Goal: Communication & Community: Connect with others

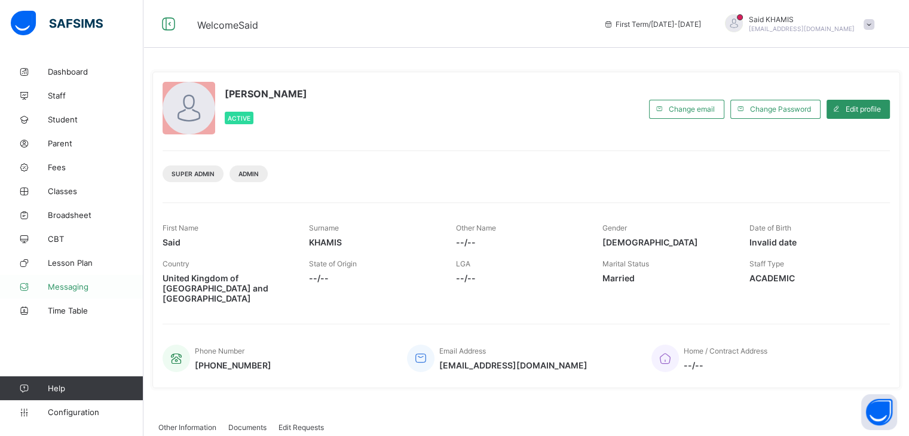
click at [75, 290] on span "Messaging" at bounding box center [96, 287] width 96 height 10
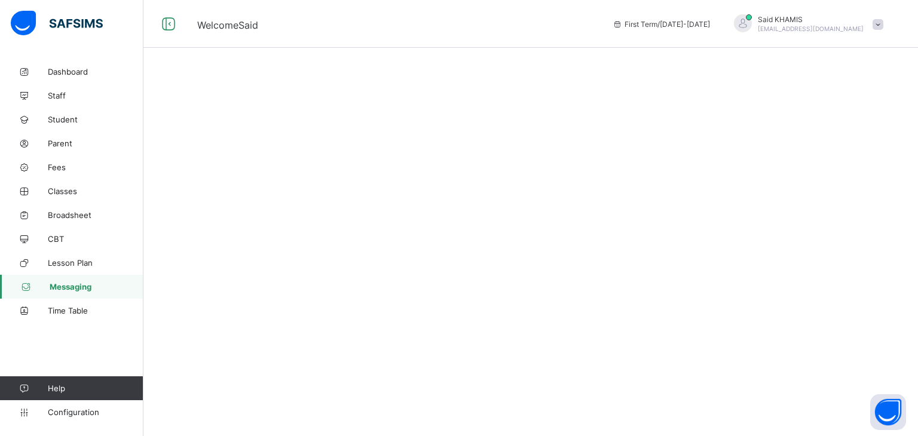
click at [73, 290] on span "Messaging" at bounding box center [97, 287] width 94 height 10
click at [878, 27] on span at bounding box center [877, 24] width 11 height 11
click at [840, 52] on span "online" at bounding box center [829, 50] width 30 height 9
click at [841, 31] on span "[EMAIL_ADDRESS][DOMAIN_NAME]" at bounding box center [811, 28] width 106 height 7
click at [828, 47] on span "online" at bounding box center [829, 50] width 30 height 9
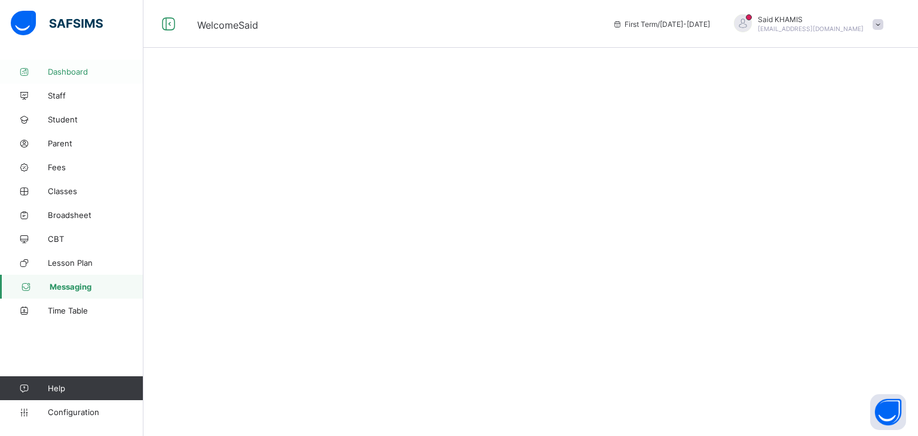
click at [73, 71] on span "Dashboard" at bounding box center [96, 72] width 96 height 10
click at [307, 272] on div at bounding box center [530, 218] width 774 height 436
